Goal: Transaction & Acquisition: Purchase product/service

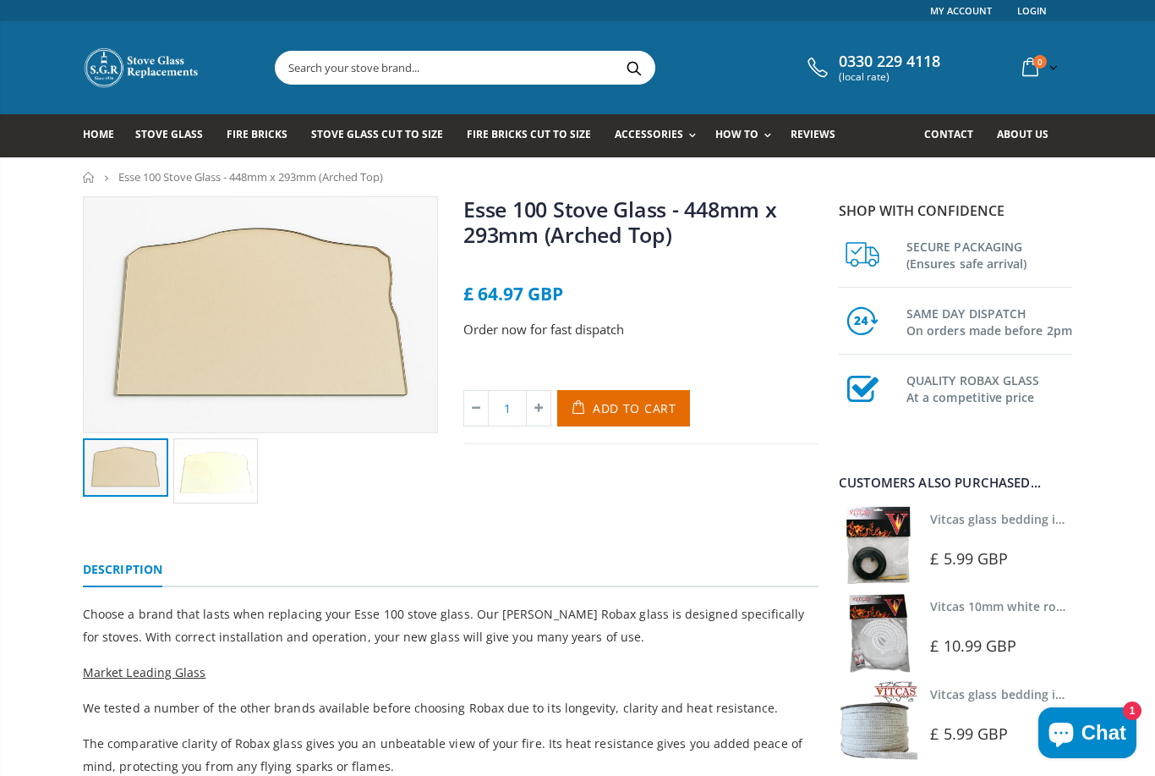
click at [628, 411] on span "Add to Cart" at bounding box center [635, 408] width 84 height 16
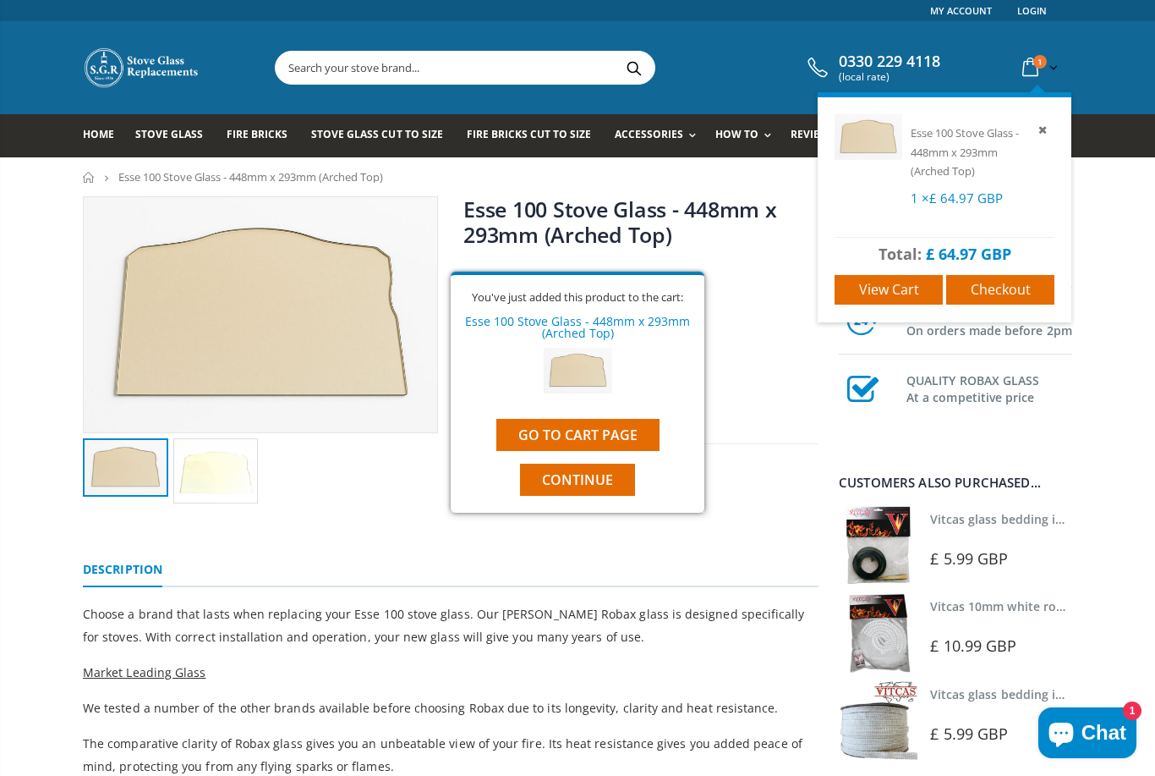
click at [1001, 294] on span "Checkout" at bounding box center [1001, 289] width 60 height 19
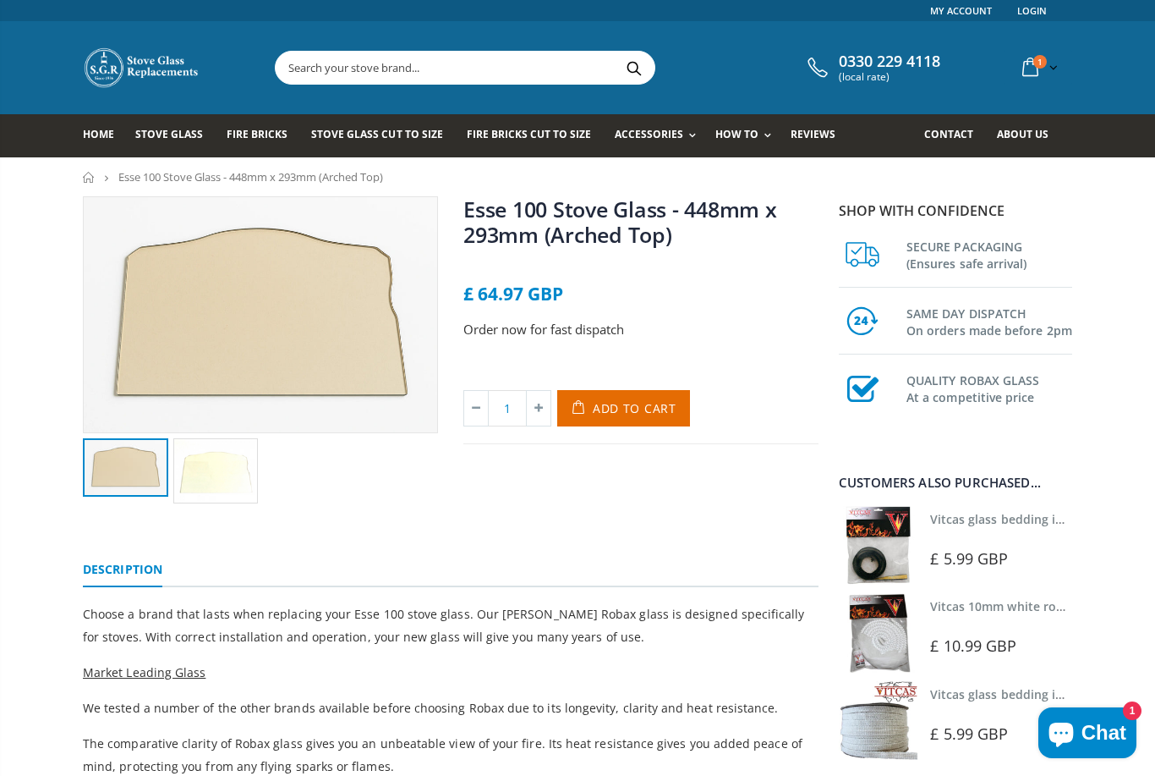
click at [457, 77] on input "text" at bounding box center [560, 68] width 568 height 32
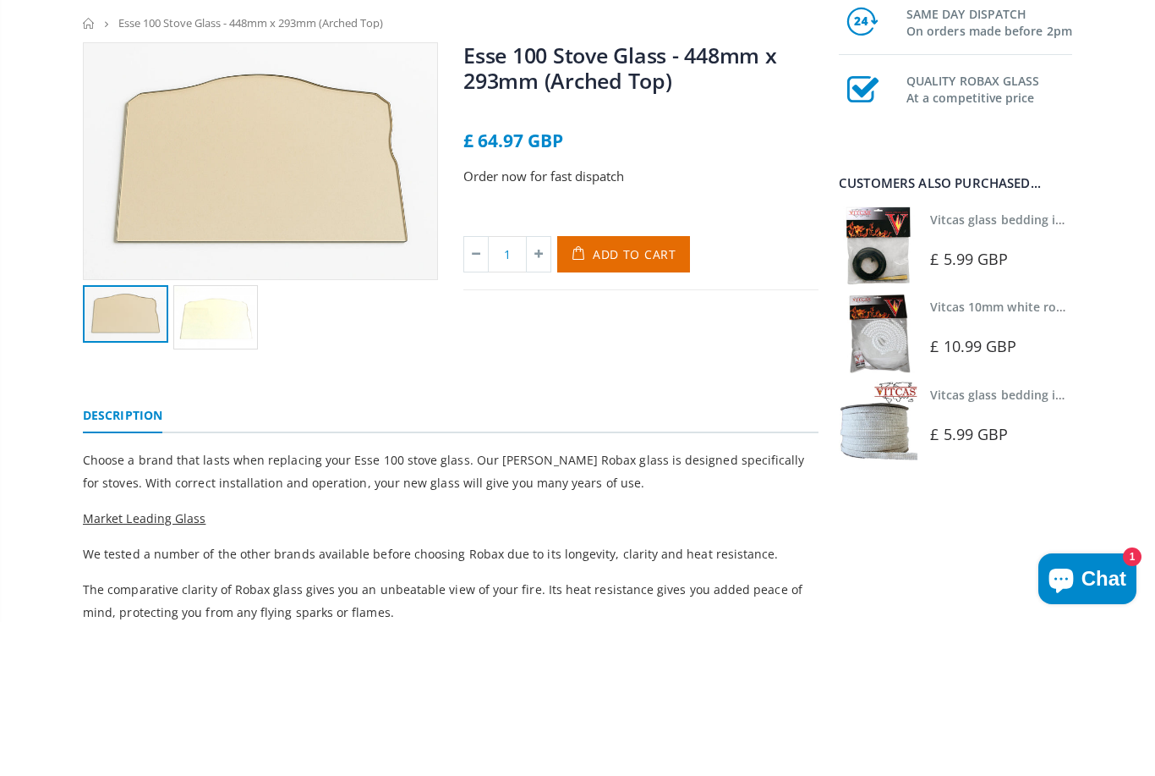
click at [602, 223] on div "Esse 100 Stove Glass - 448mm x 293mm (Arched Top) No reviews £ 64.97 GBP Order …" at bounding box center [641, 320] width 355 height 248
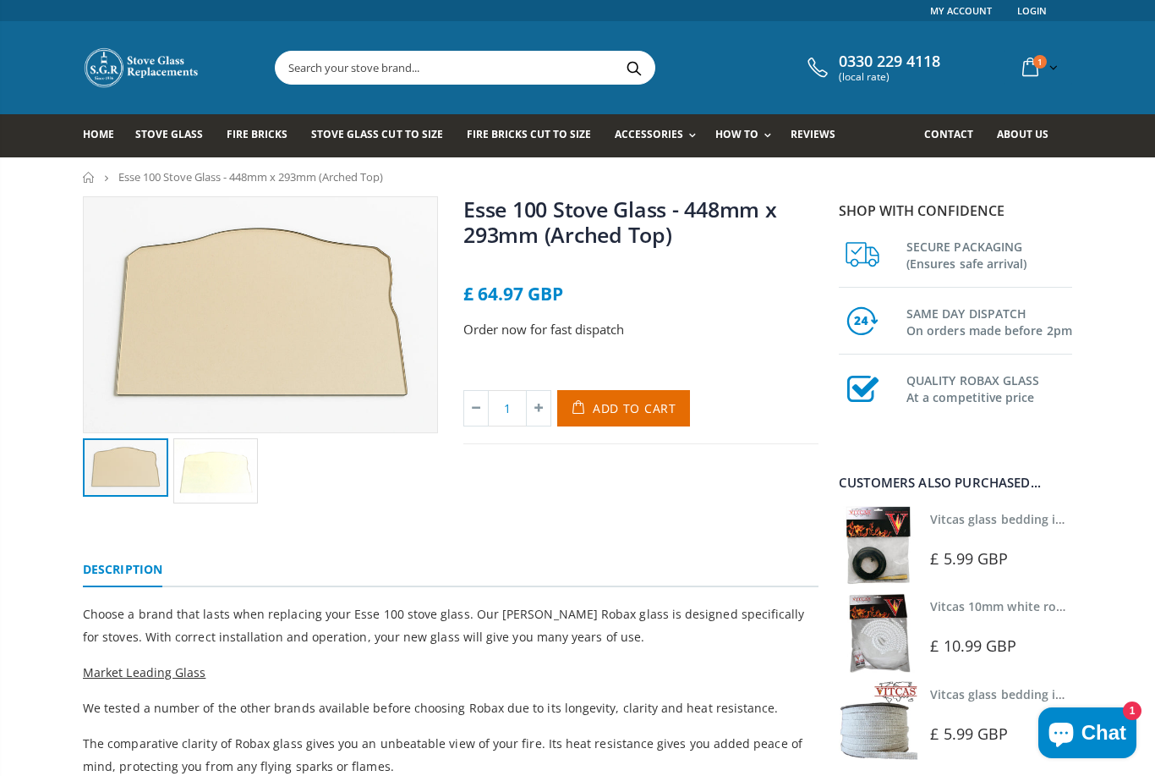
click at [443, 58] on input "text" at bounding box center [560, 68] width 568 height 32
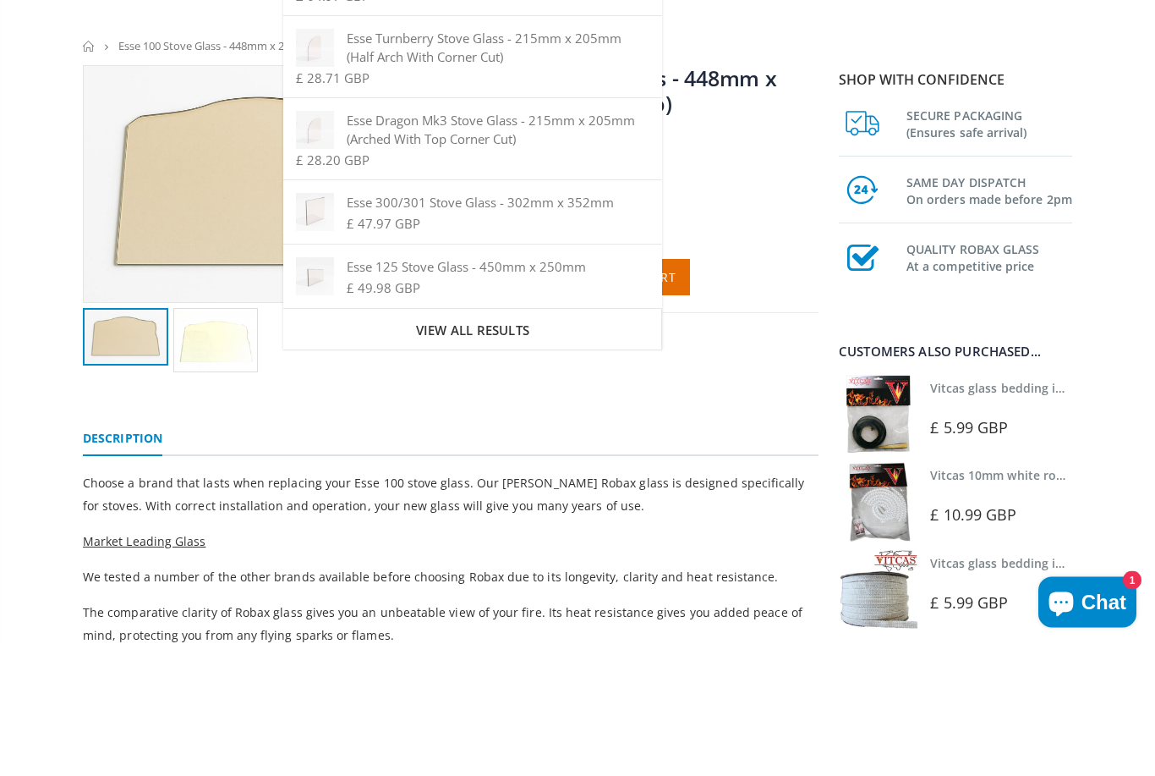
type input "Esse stove glass"
click at [530, 453] on span "View all results" at bounding box center [472, 461] width 113 height 17
